Goal: Contribute content

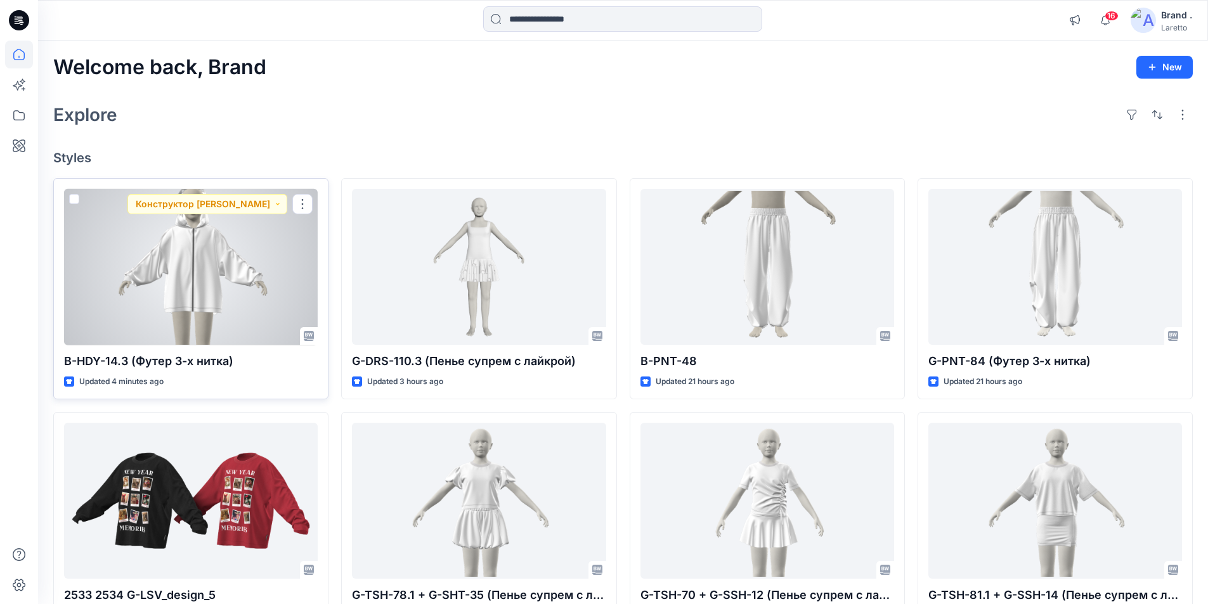
click at [249, 251] on div at bounding box center [191, 267] width 254 height 157
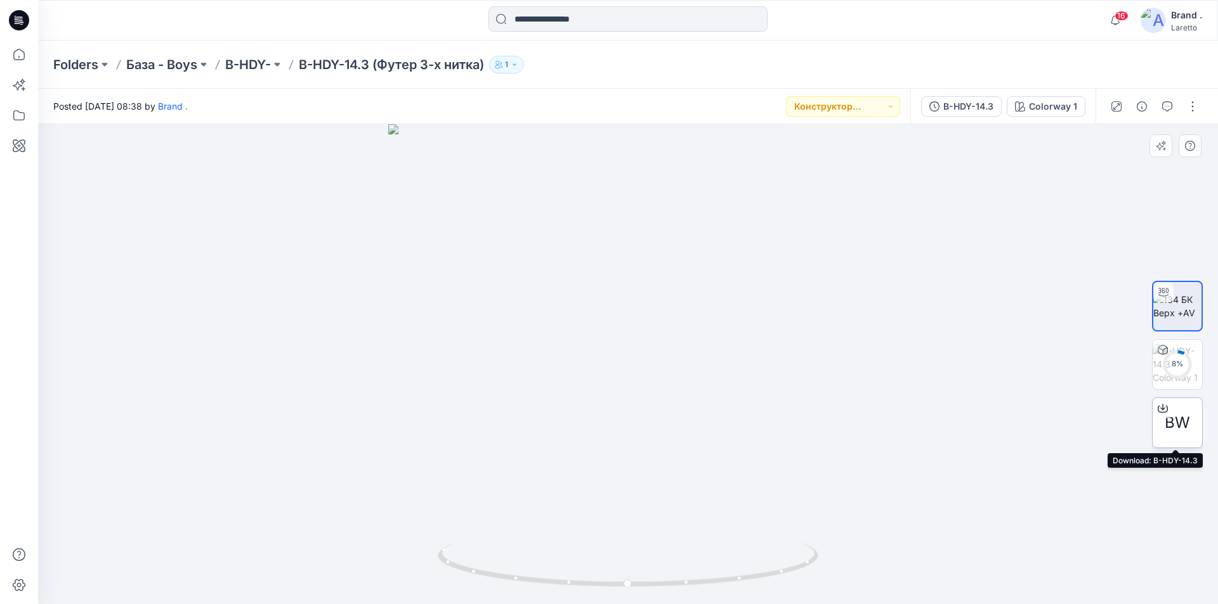
click at [1169, 428] on span "BW" at bounding box center [1176, 423] width 25 height 23
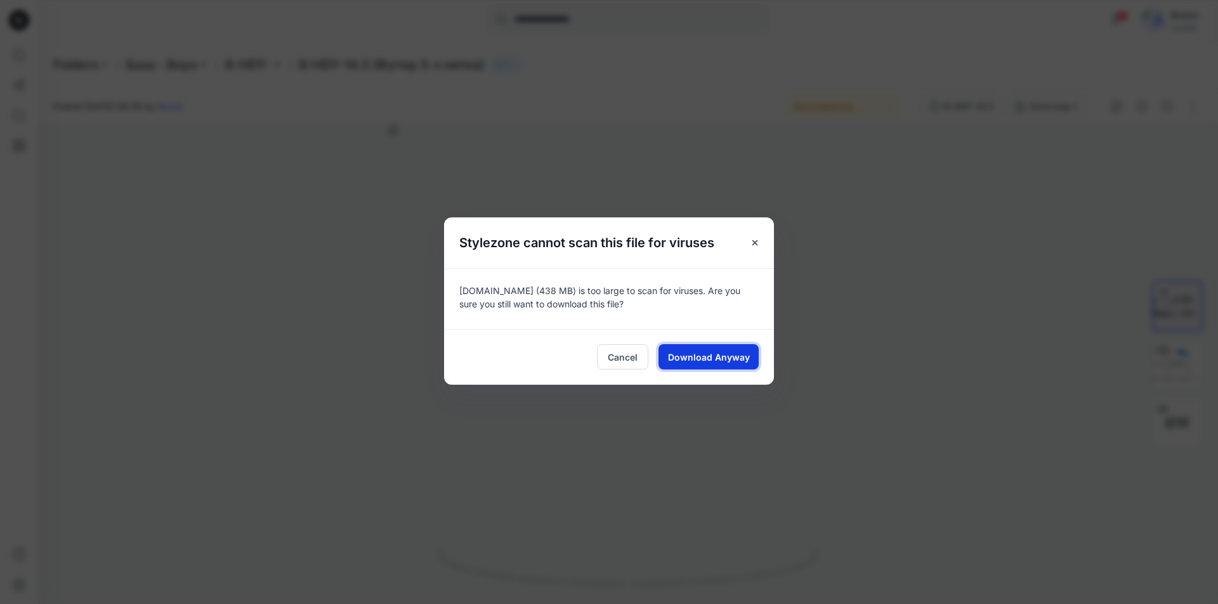
click at [707, 355] on span "Download Anyway" at bounding box center [709, 357] width 82 height 13
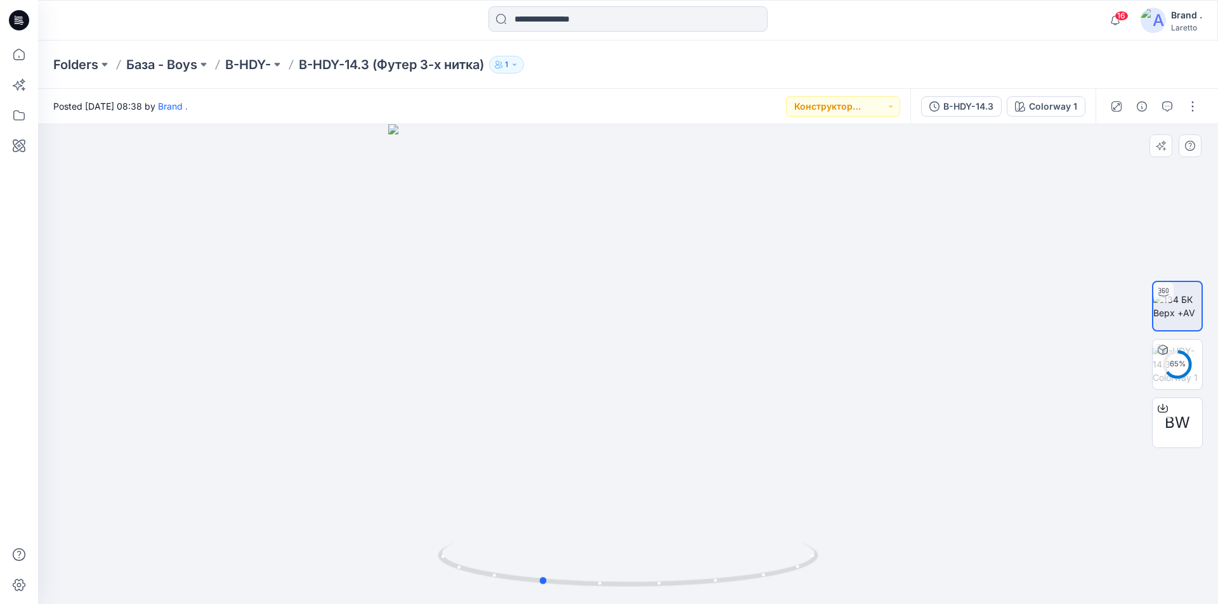
drag, startPoint x: 466, startPoint y: 289, endPoint x: 378, endPoint y: 351, distance: 107.7
click at [378, 351] on div at bounding box center [628, 364] width 1180 height 480
click at [1182, 368] on div "94 %" at bounding box center [1177, 364] width 30 height 11
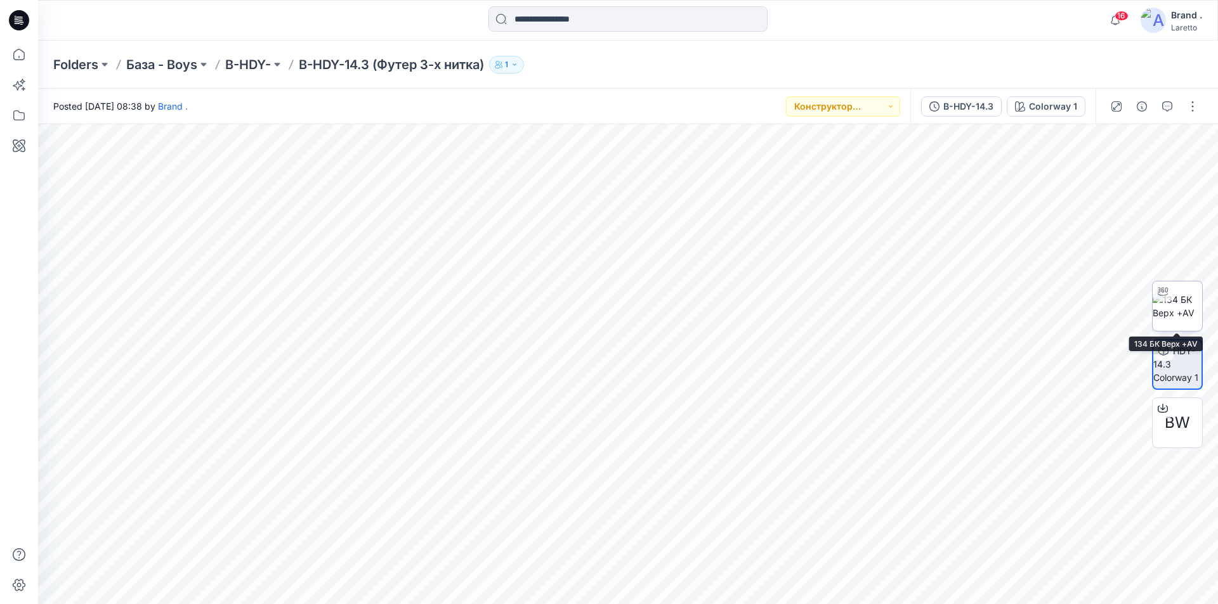
click at [1188, 312] on img at bounding box center [1176, 306] width 49 height 27
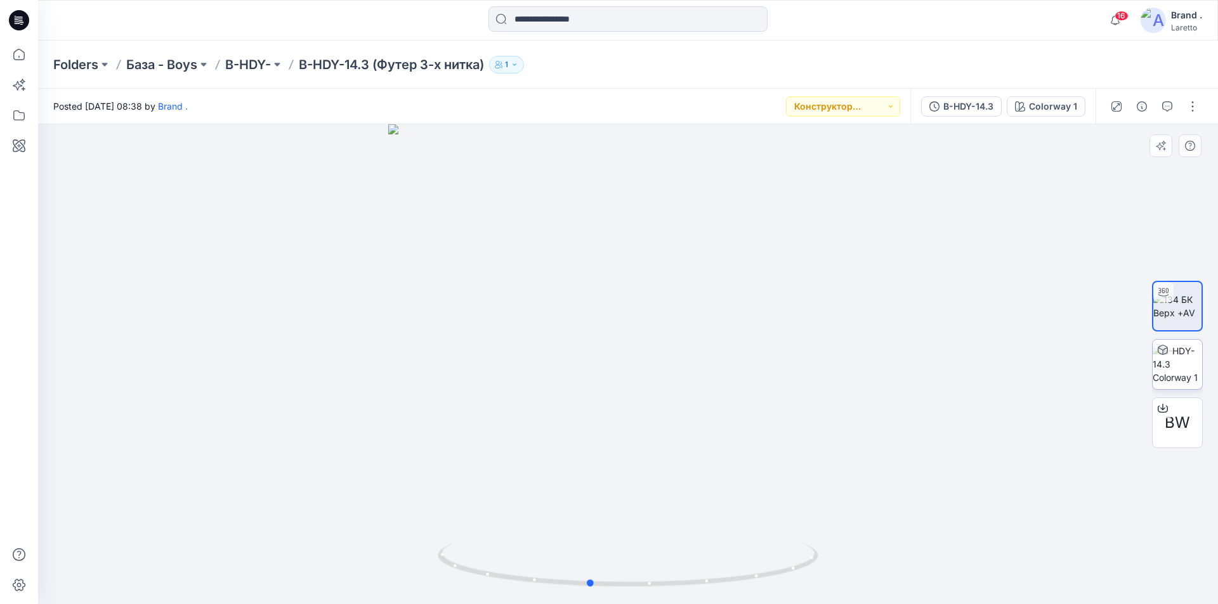
drag, startPoint x: 788, startPoint y: 308, endPoint x: 818, endPoint y: 339, distance: 43.1
click at [818, 339] on div at bounding box center [628, 364] width 1180 height 480
click at [1193, 114] on button "button" at bounding box center [1192, 106] width 20 height 20
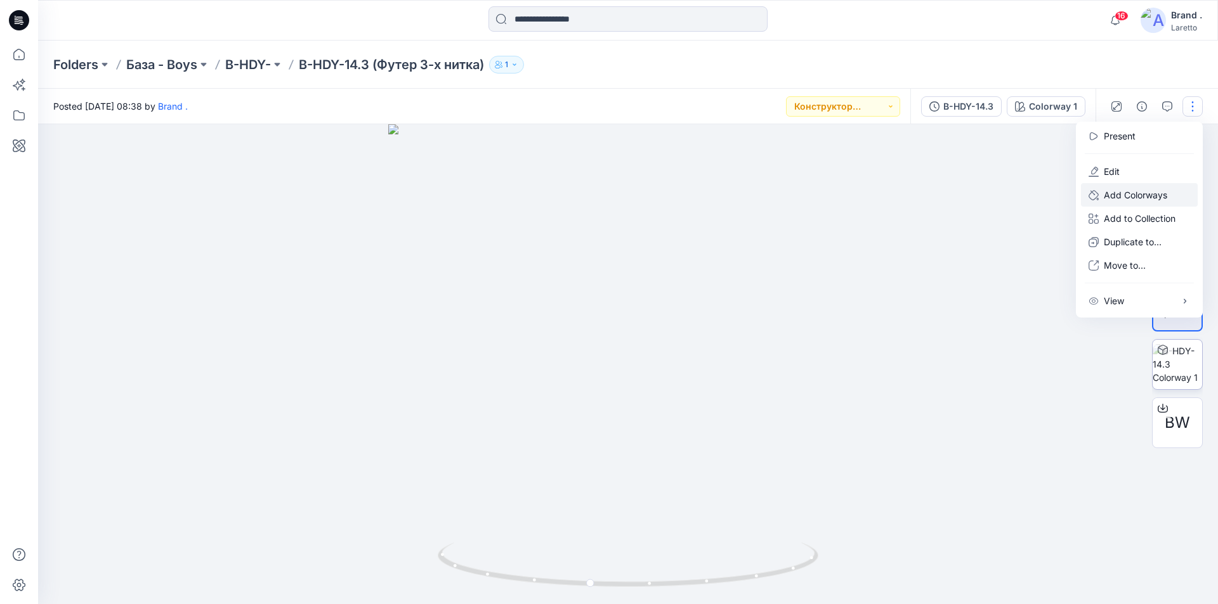
click at [1127, 196] on p "Add Colorways" at bounding box center [1135, 194] width 63 height 13
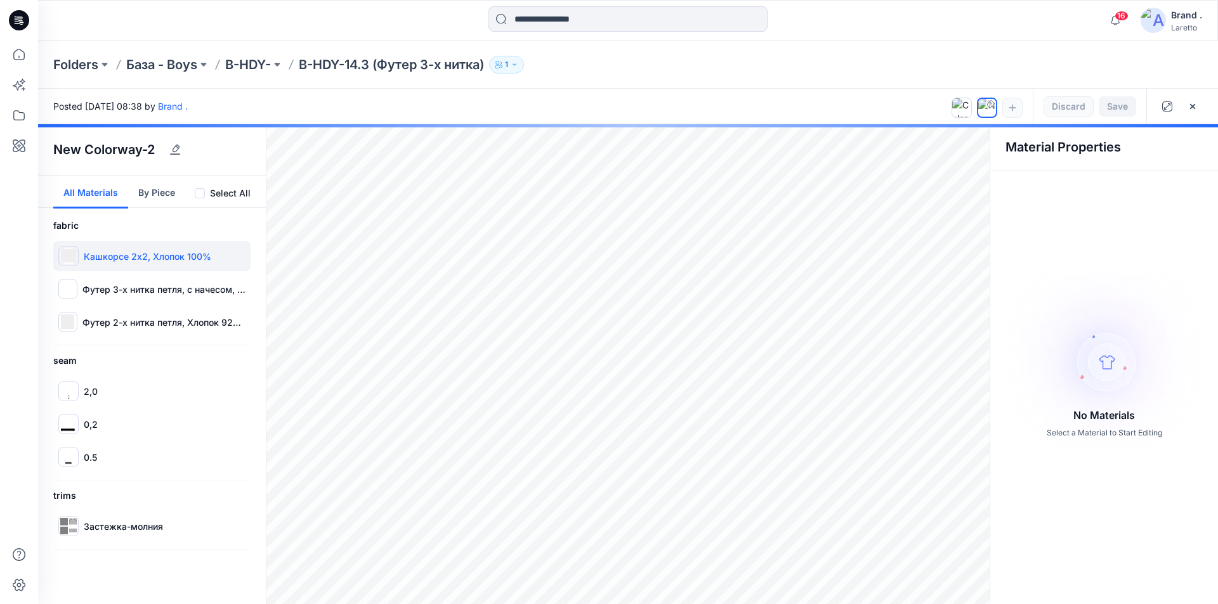
click at [84, 254] on p "Кашкорсе 2х2, Хлопок 100%" at bounding box center [147, 256] width 127 height 13
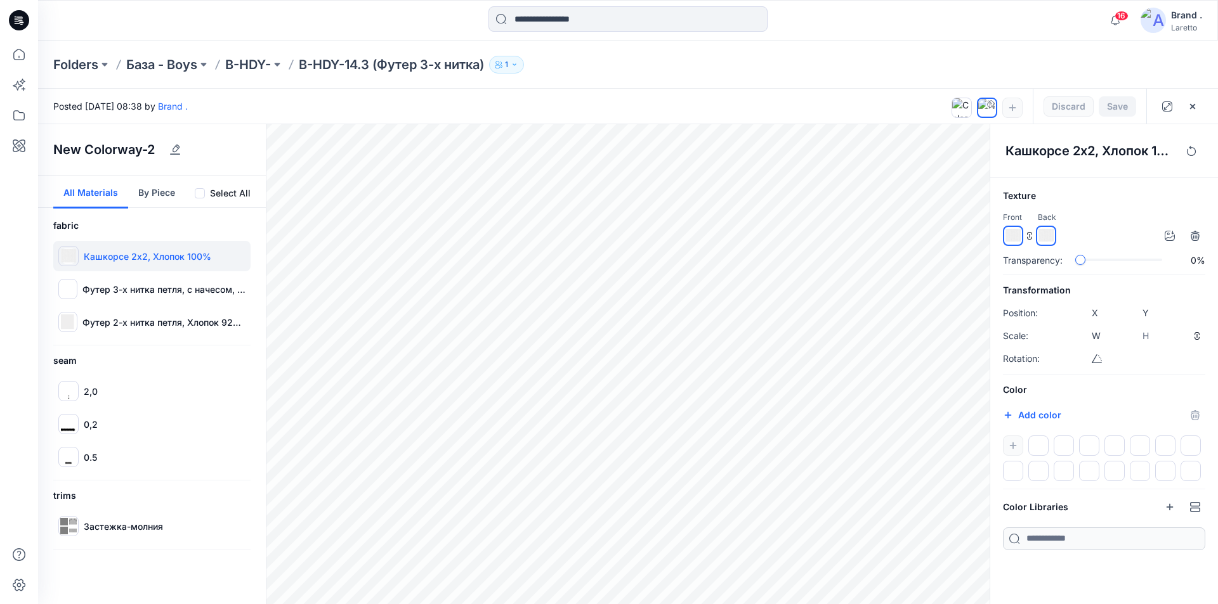
click at [1012, 446] on div at bounding box center [1104, 459] width 202 height 46
click at [1029, 415] on button "Add color" at bounding box center [1032, 415] width 58 height 15
type input "*******"
click at [1083, 398] on div "Color #fec3c3 *******" at bounding box center [1104, 431] width 202 height 99
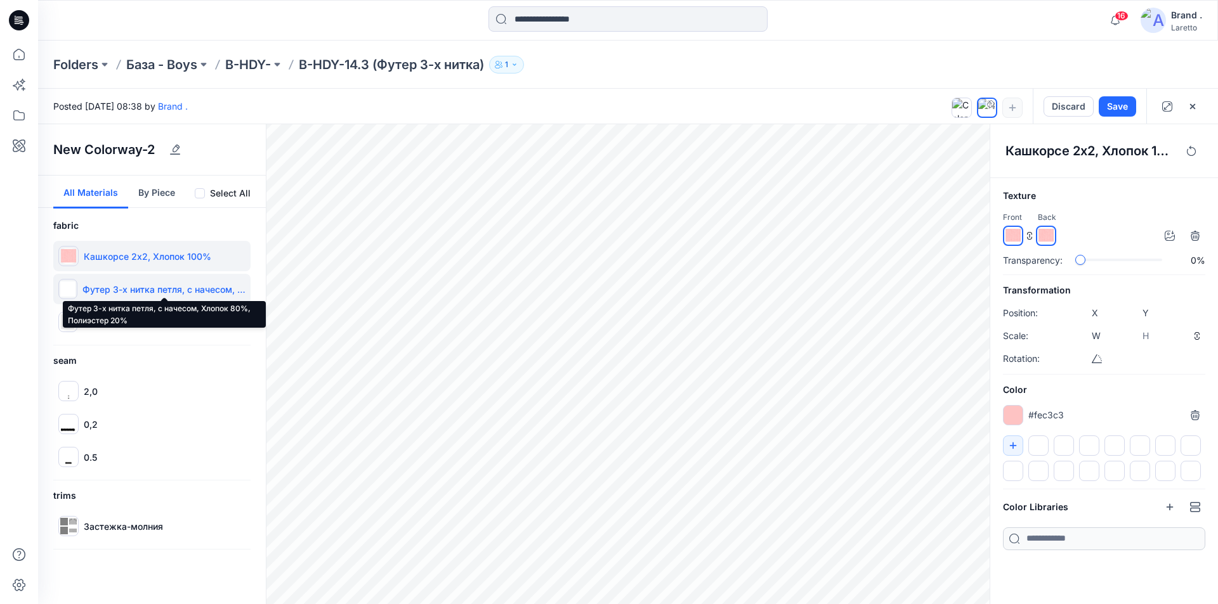
click at [122, 287] on p "Футер 3-х нитка петля, с начесом, Хлопок 80%, Полиэстер 20%" at bounding box center [163, 289] width 163 height 13
type input "****"
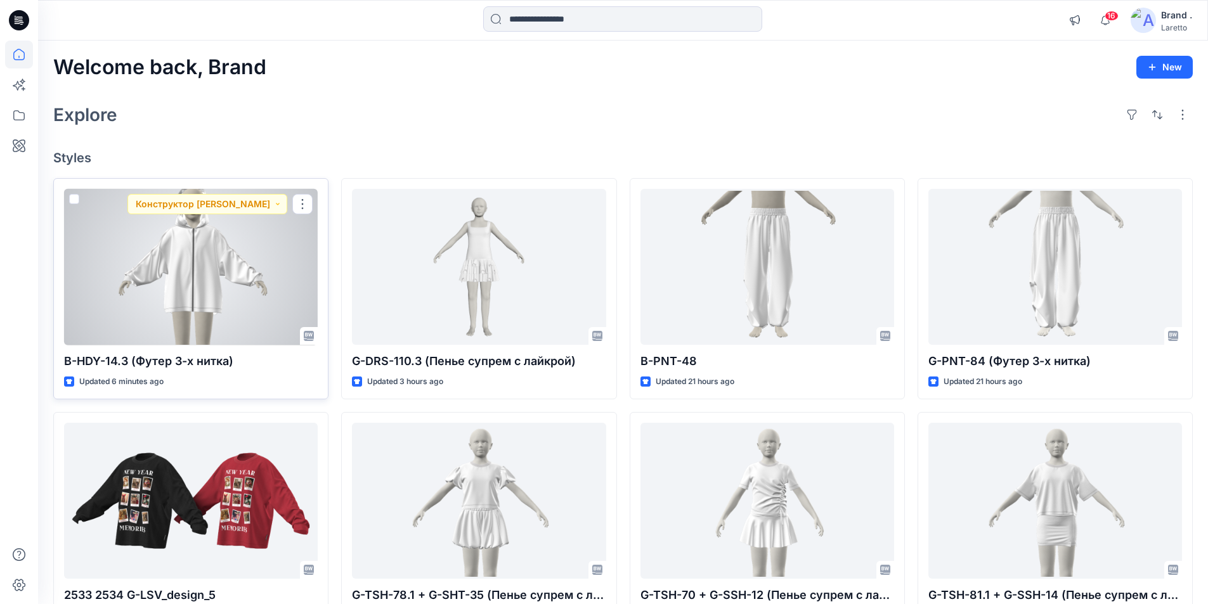
click at [281, 272] on div at bounding box center [191, 267] width 254 height 157
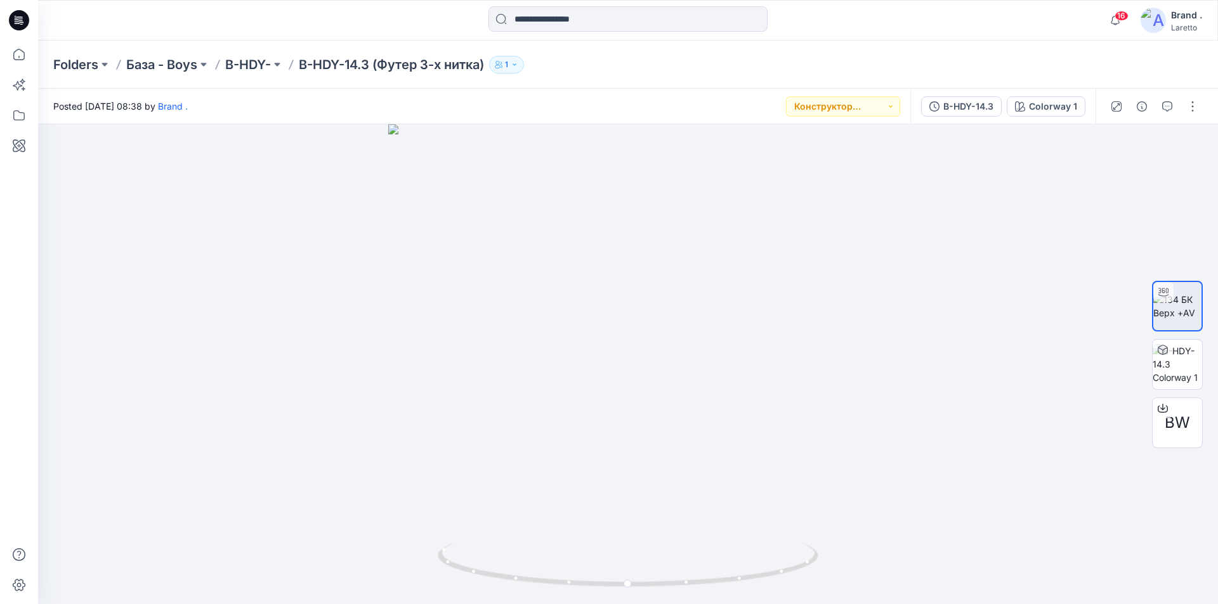
click at [16, 23] on icon at bounding box center [19, 20] width 20 height 20
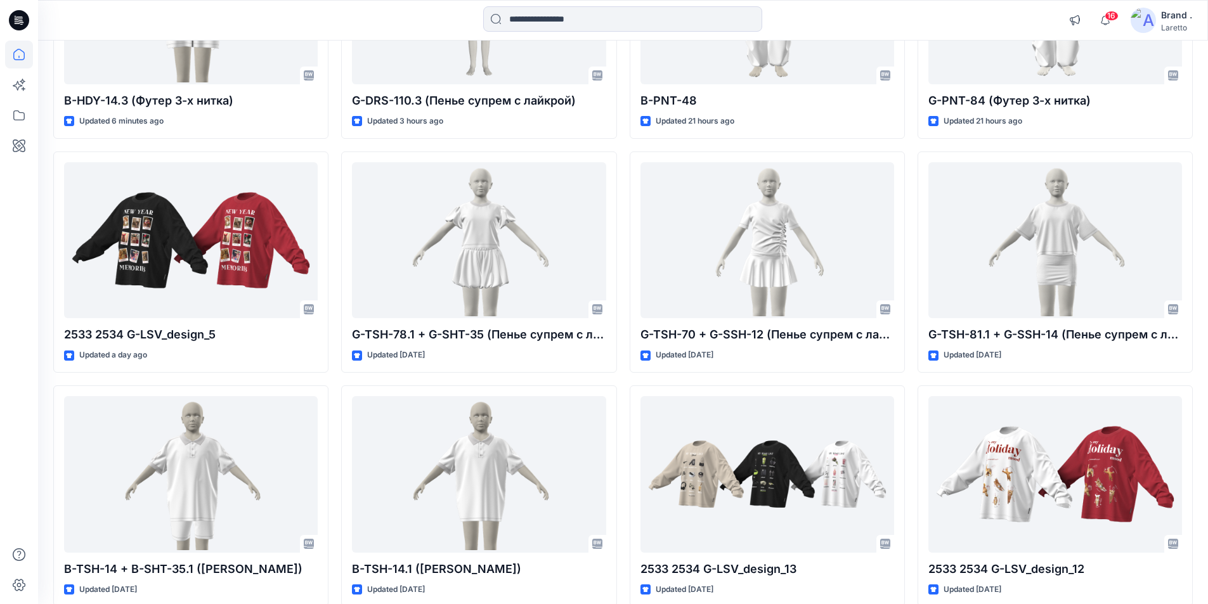
scroll to position [70, 0]
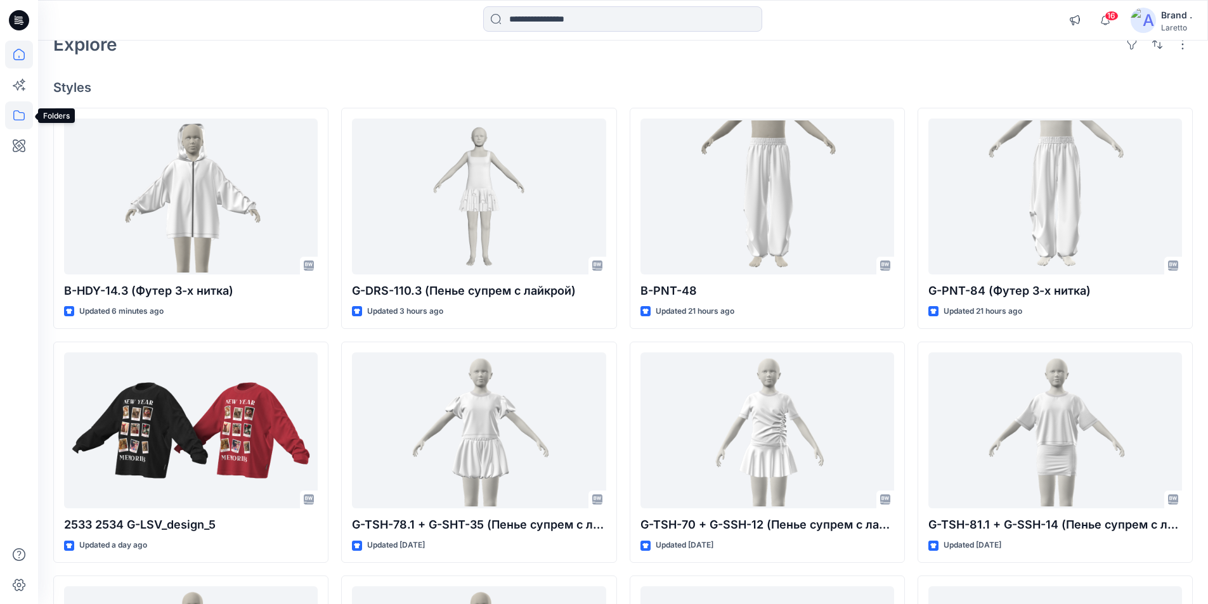
click at [18, 115] on icon at bounding box center [19, 115] width 28 height 28
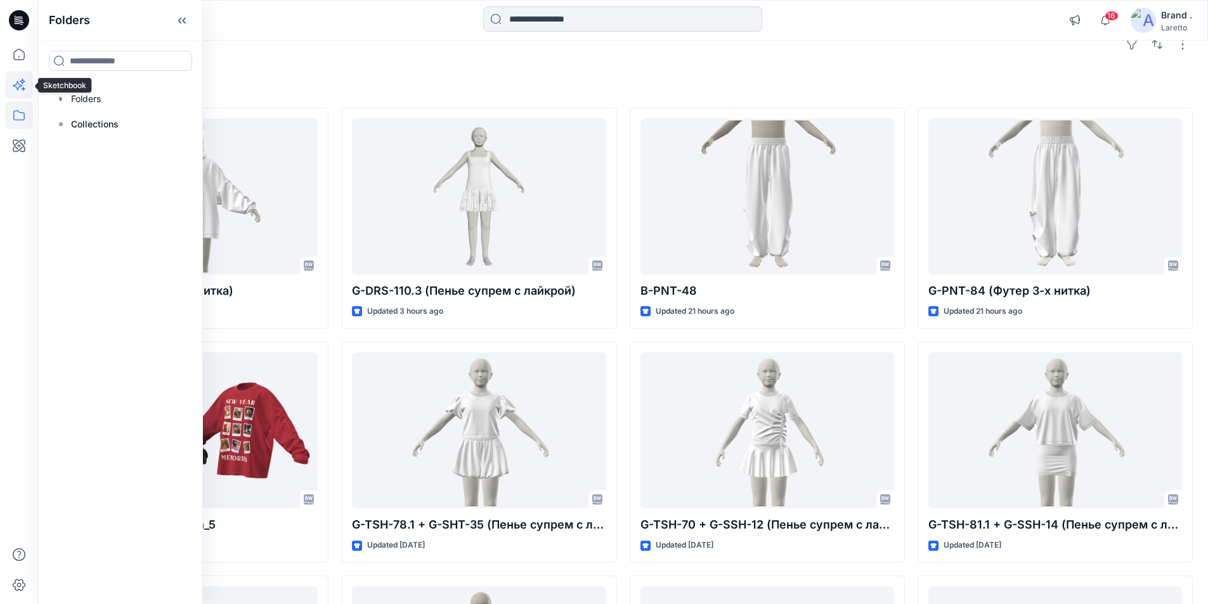
click at [29, 82] on icon at bounding box center [19, 85] width 28 height 28
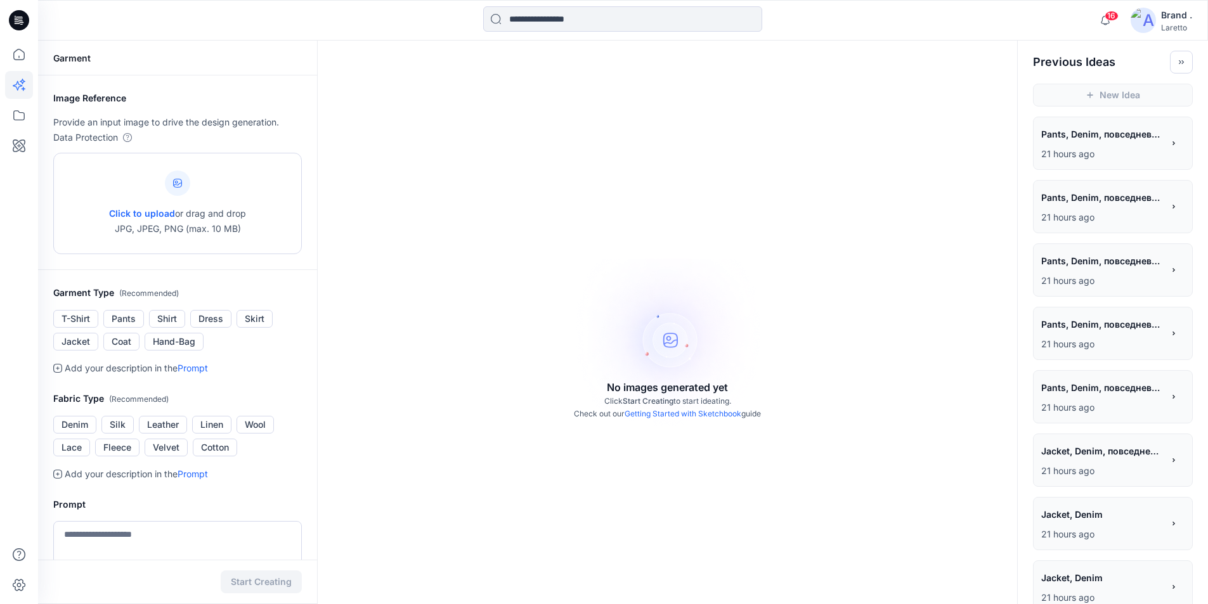
click at [171, 184] on div at bounding box center [177, 183] width 25 height 25
